Goal: Information Seeking & Learning: Compare options

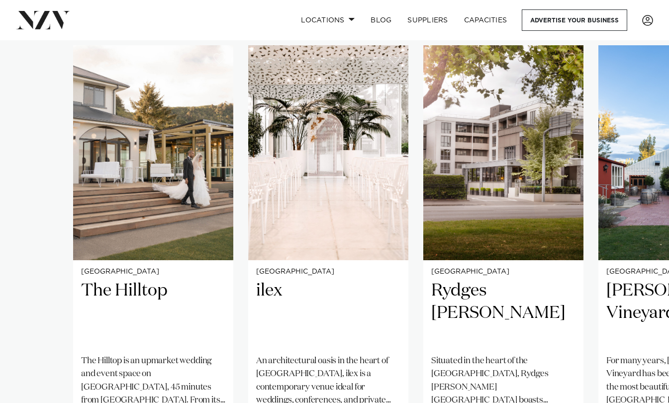
scroll to position [699, 0]
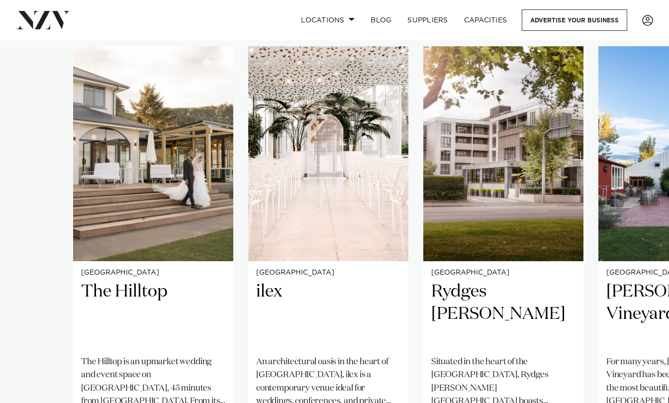
click at [360, 177] on img "2 / 5" at bounding box center [328, 153] width 160 height 215
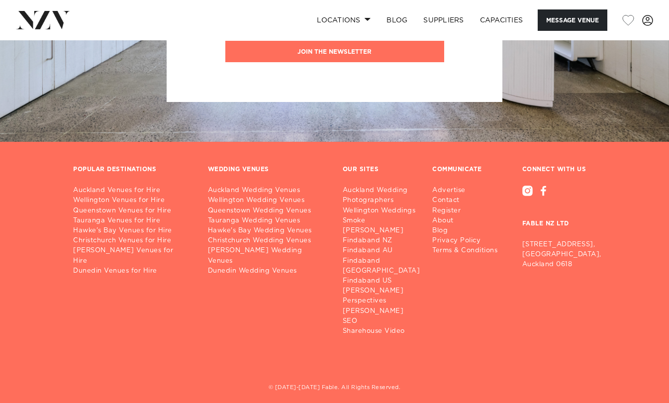
scroll to position [2202, 0]
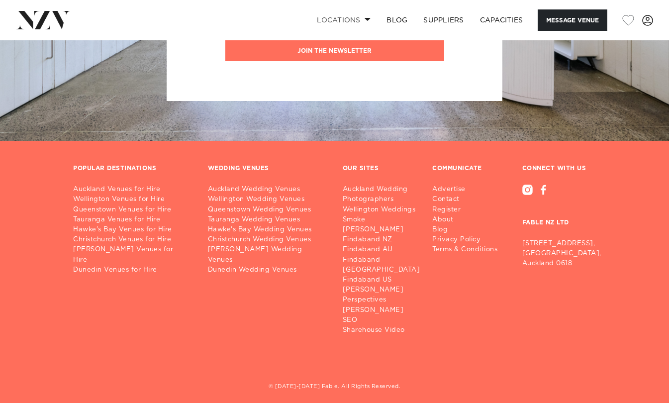
click at [360, 19] on link "Locations" at bounding box center [344, 19] width 70 height 21
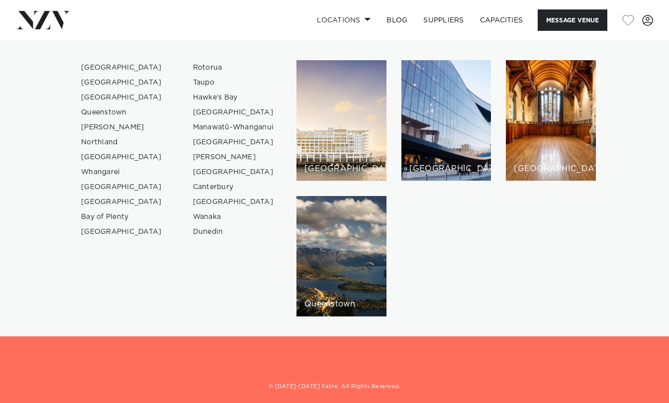
click at [457, 144] on div "[GEOGRAPHIC_DATA]" at bounding box center [446, 120] width 90 height 121
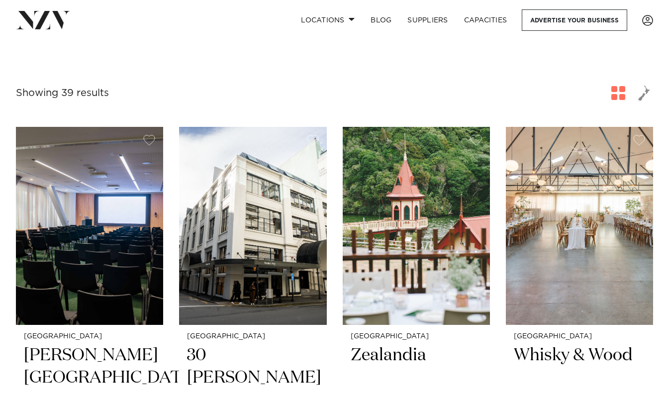
scroll to position [299, 0]
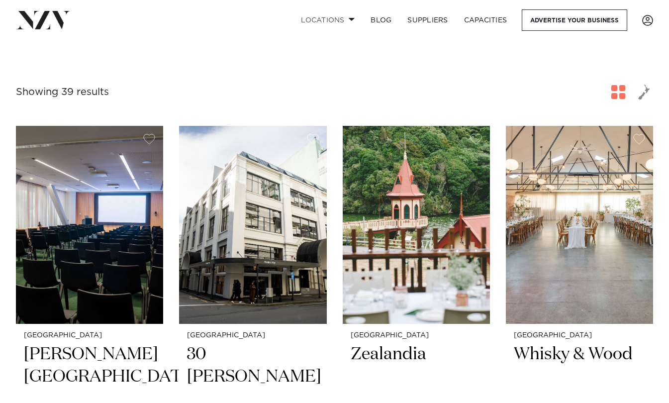
click at [351, 20] on span at bounding box center [352, 18] width 6 height 3
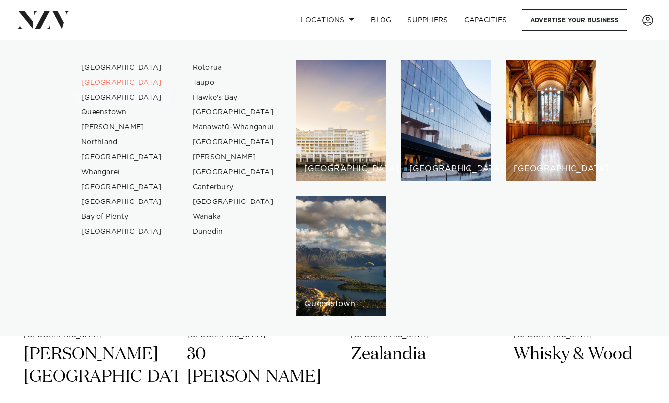
click at [117, 99] on link "[GEOGRAPHIC_DATA]" at bounding box center [121, 97] width 97 height 15
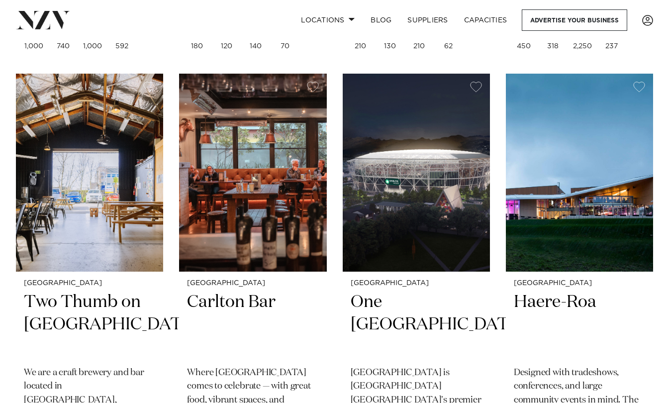
scroll to position [1197, 0]
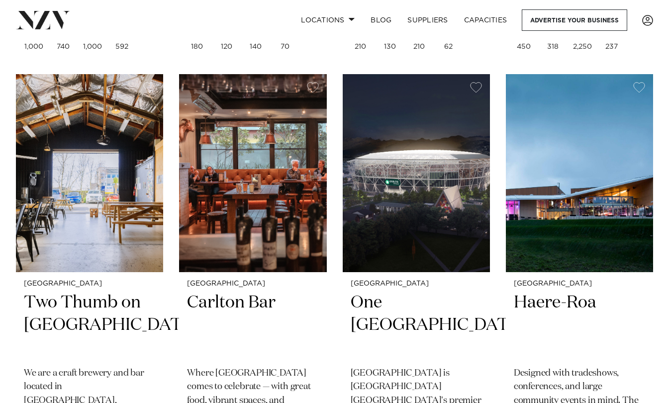
click at [106, 224] on img at bounding box center [89, 172] width 147 height 197
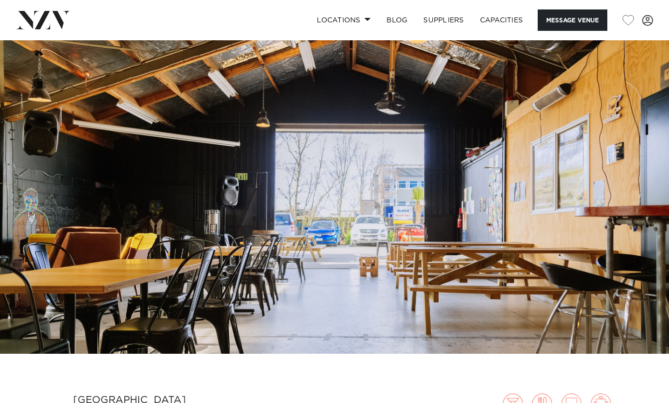
click at [365, 21] on span at bounding box center [367, 18] width 6 height 3
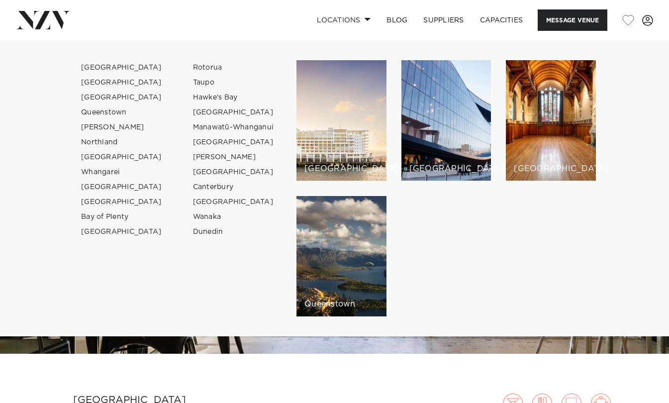
click at [561, 131] on div "[GEOGRAPHIC_DATA]" at bounding box center [551, 120] width 90 height 121
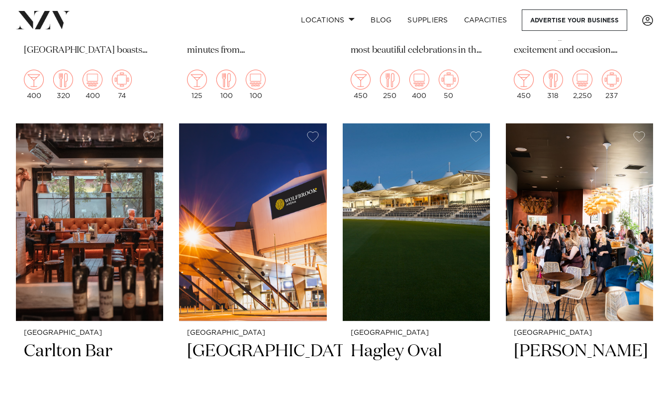
scroll to position [732, 0]
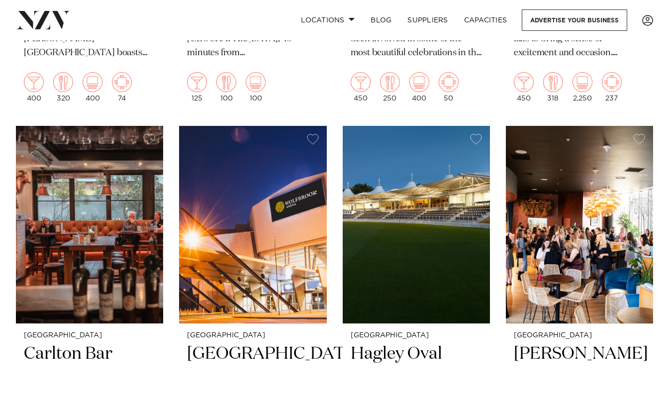
click at [583, 240] on img at bounding box center [579, 224] width 147 height 197
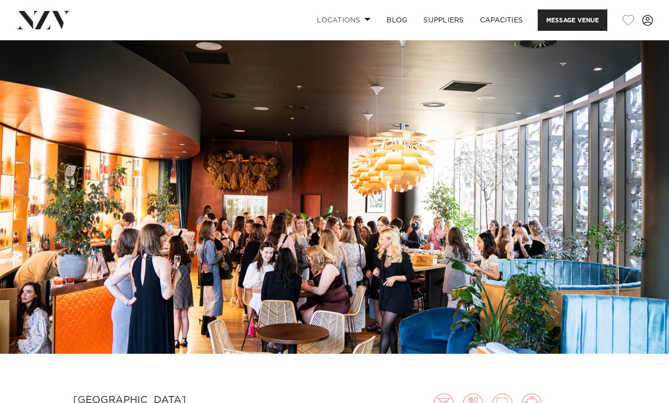
click at [360, 27] on link "Locations" at bounding box center [344, 19] width 70 height 21
